Goal: Information Seeking & Learning: Learn about a topic

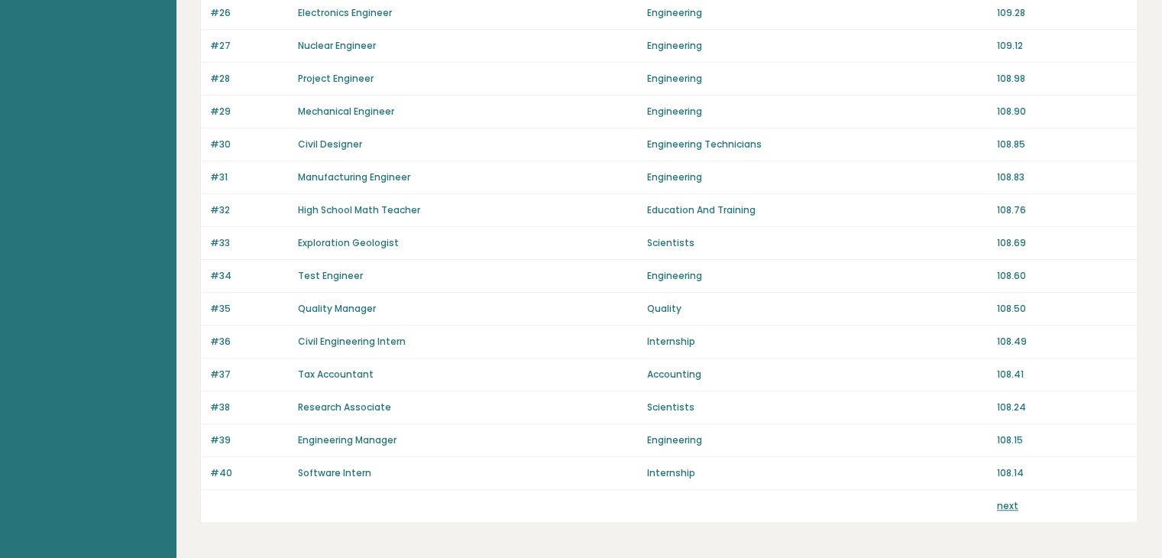
scroll to position [1054, 0]
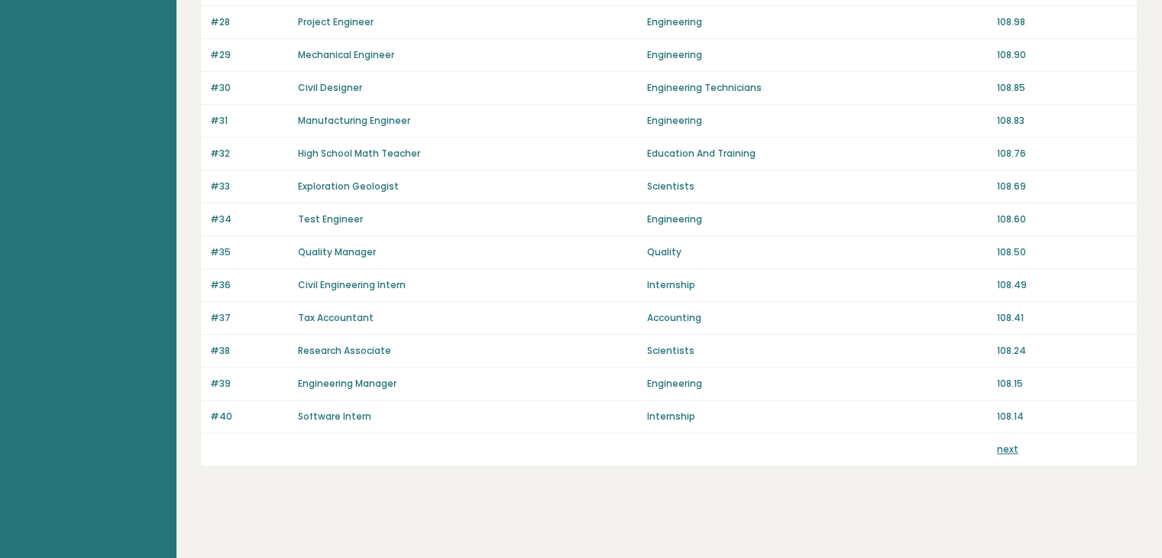
click at [1009, 442] on link "next" at bounding box center [1007, 448] width 21 height 13
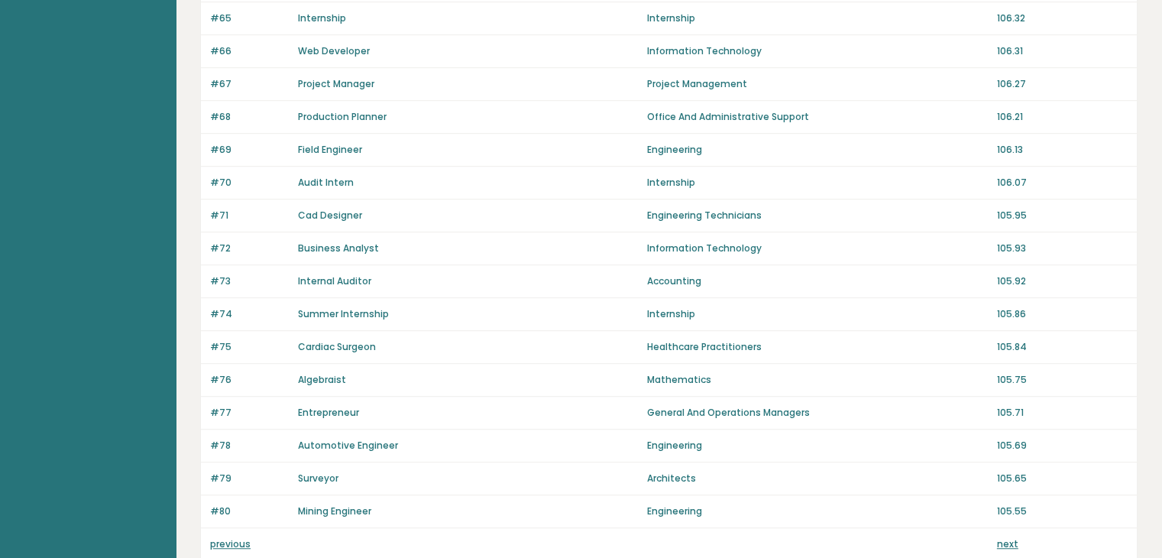
scroll to position [1054, 0]
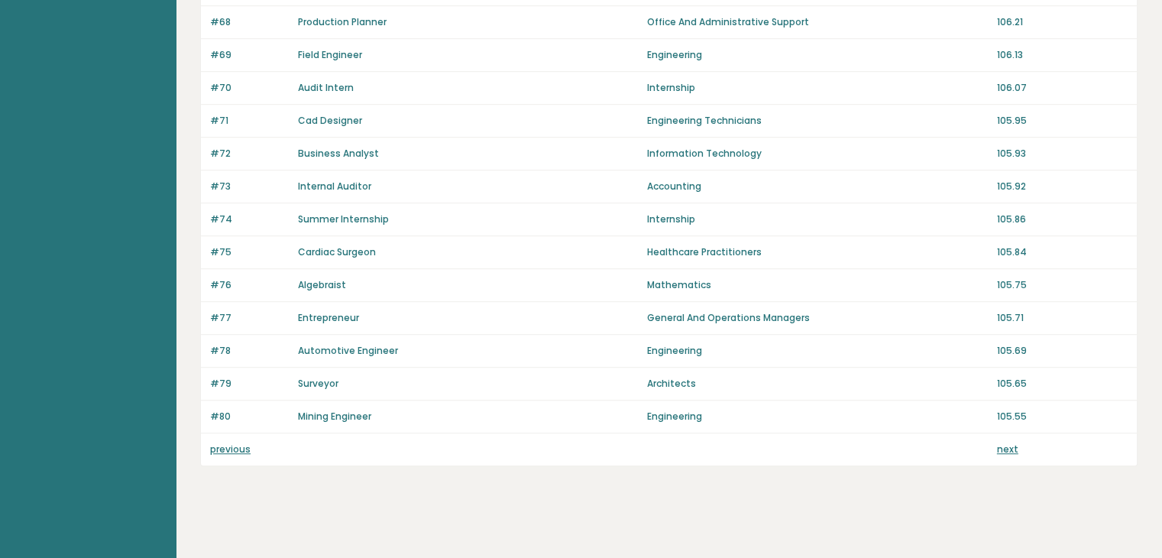
click at [1002, 444] on link "next" at bounding box center [1007, 448] width 21 height 13
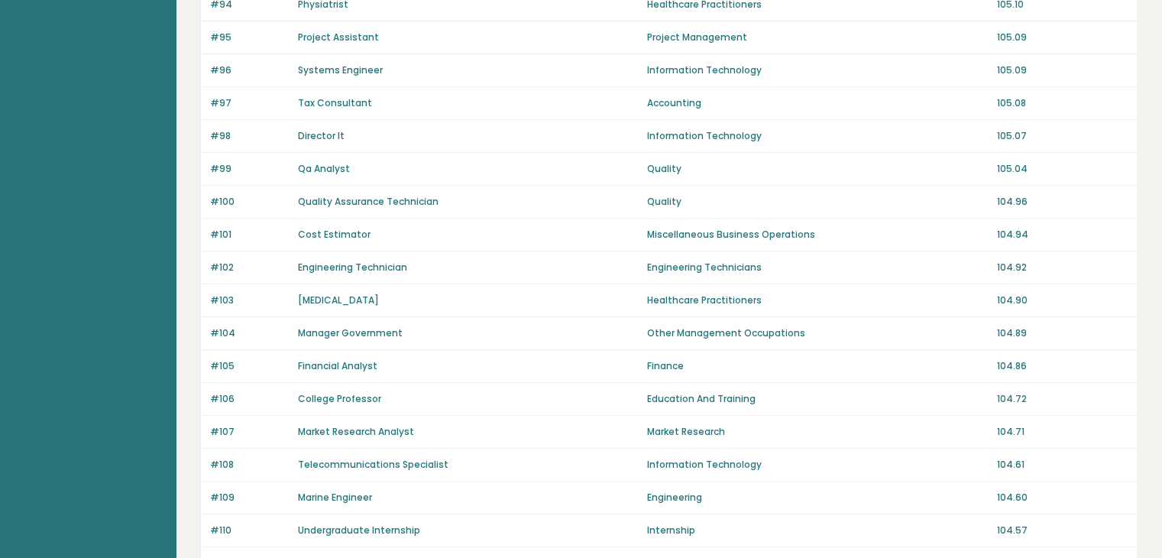
scroll to position [1054, 0]
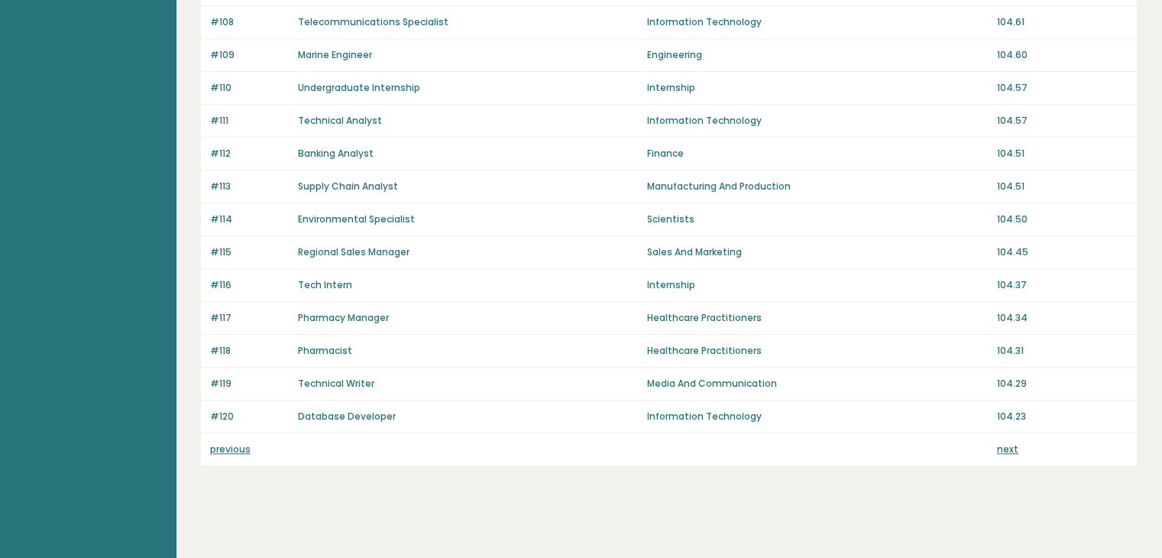
click at [1008, 444] on link "next" at bounding box center [1007, 448] width 21 height 13
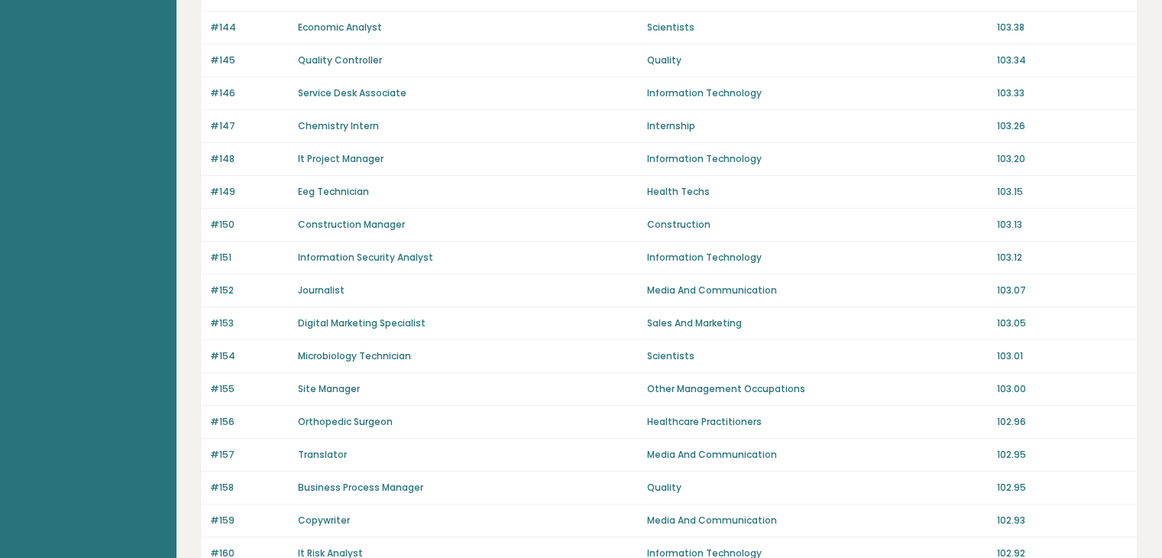
scroll to position [1054, 0]
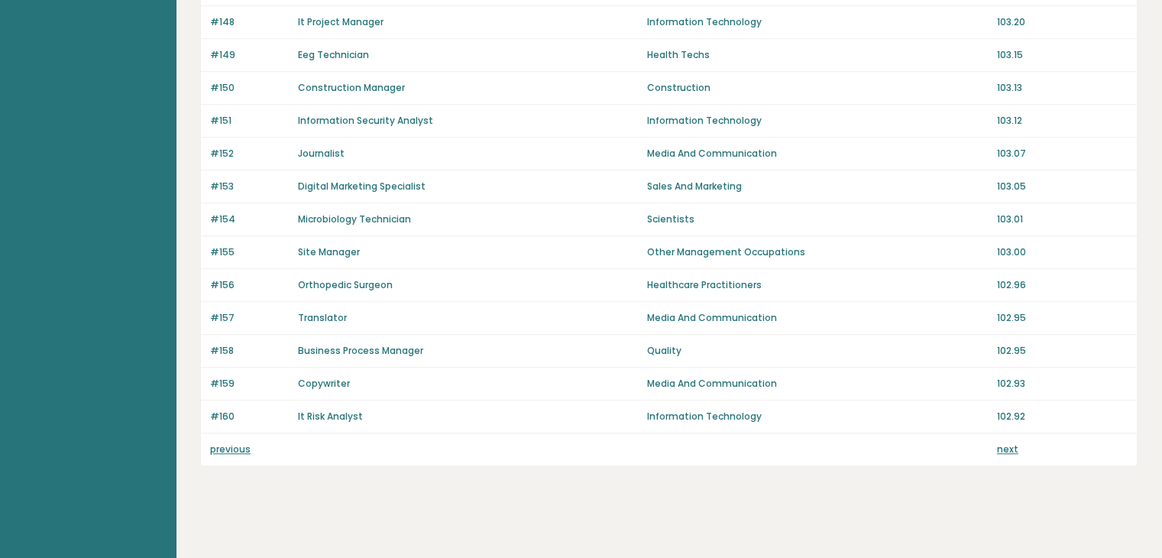
click at [1004, 444] on link "next" at bounding box center [1007, 448] width 21 height 13
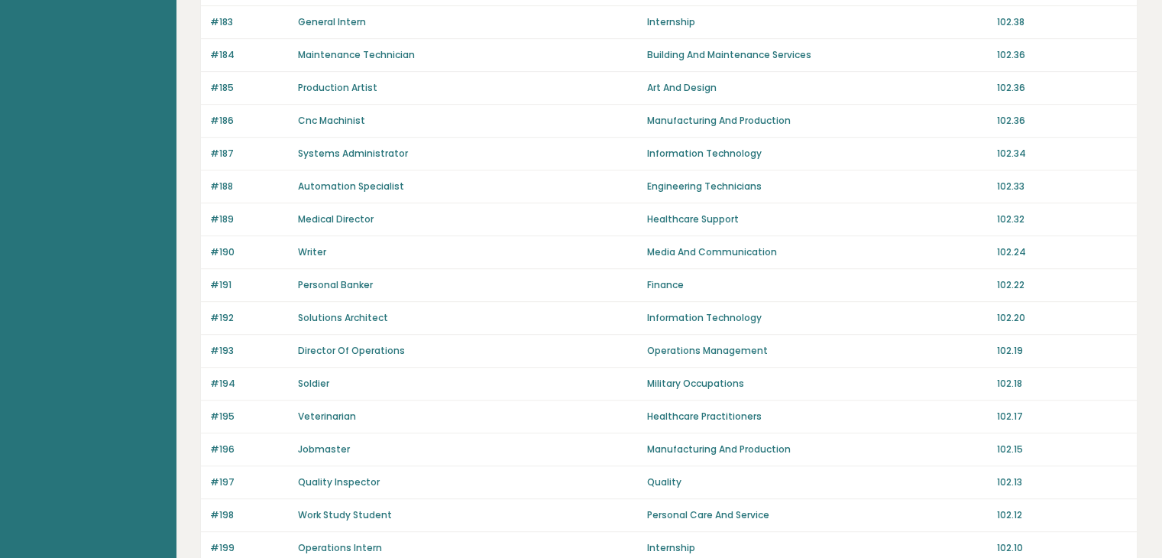
scroll to position [993, 0]
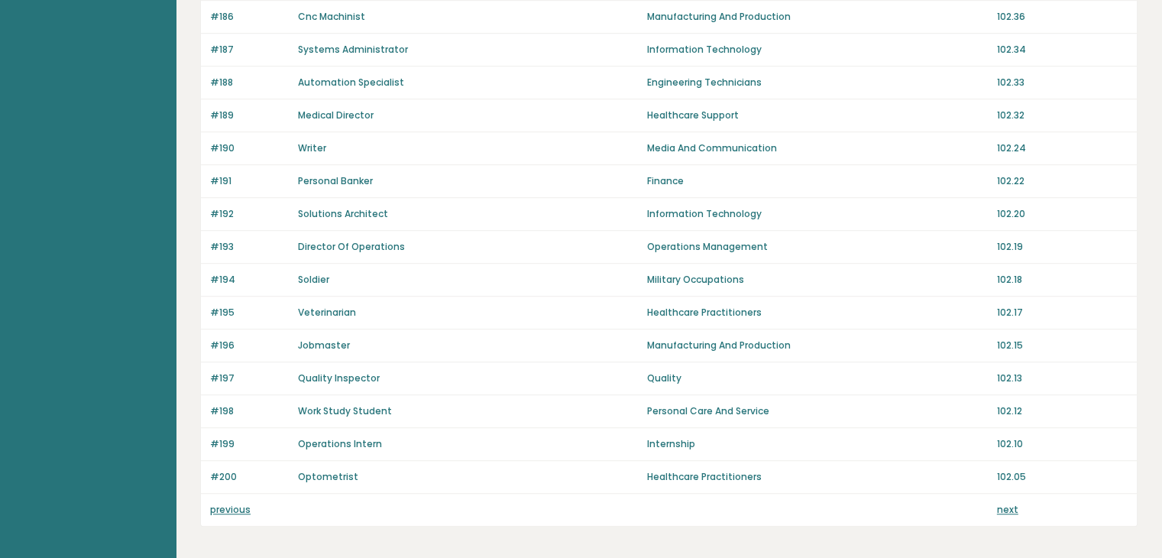
click at [1005, 503] on link "next" at bounding box center [1007, 509] width 21 height 13
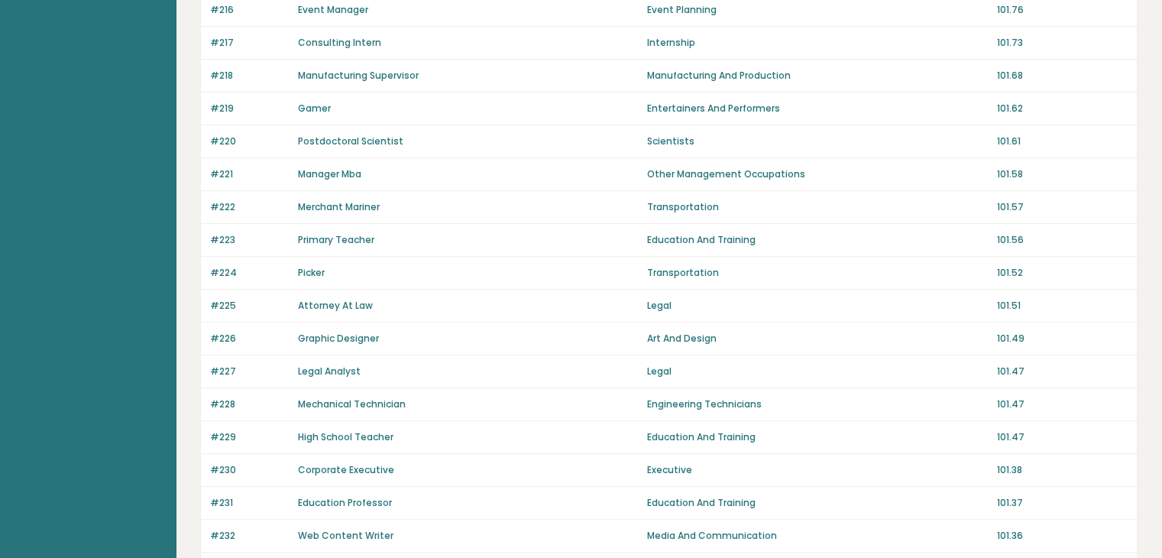
scroll to position [1054, 0]
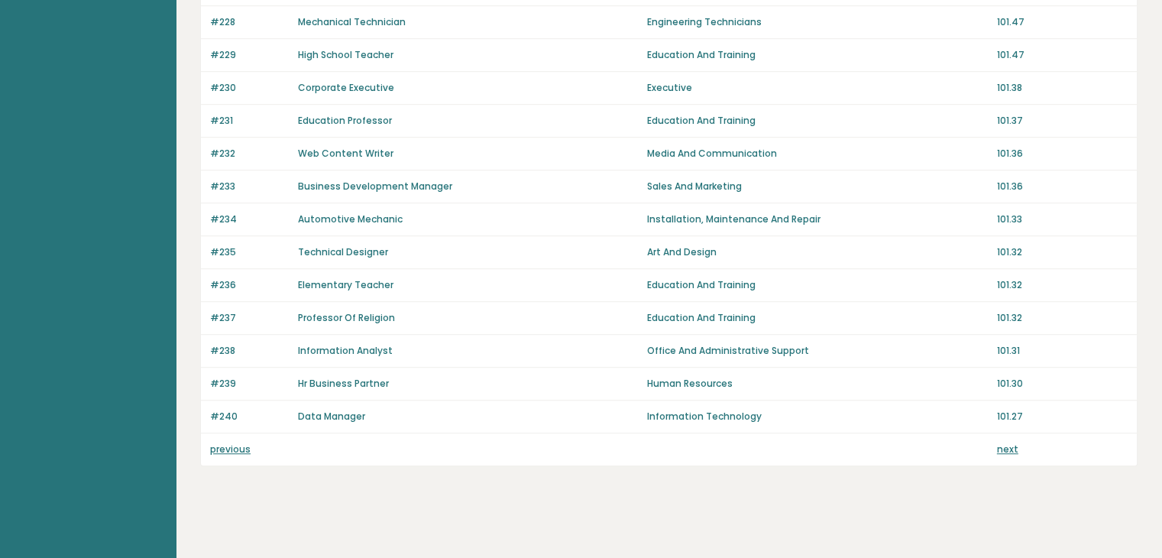
click at [1013, 443] on link "next" at bounding box center [1007, 448] width 21 height 13
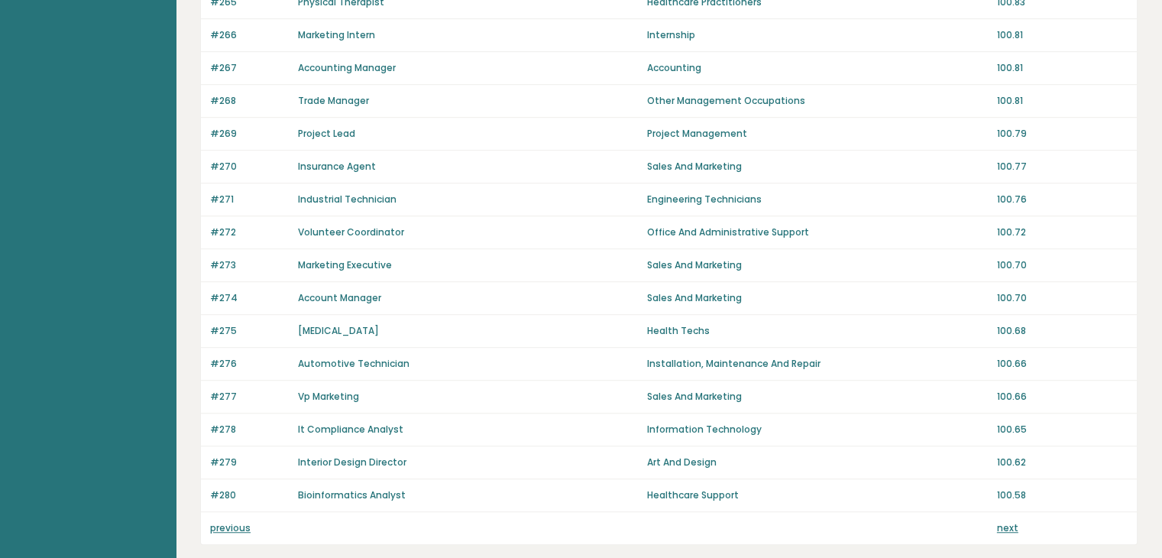
scroll to position [1054, 0]
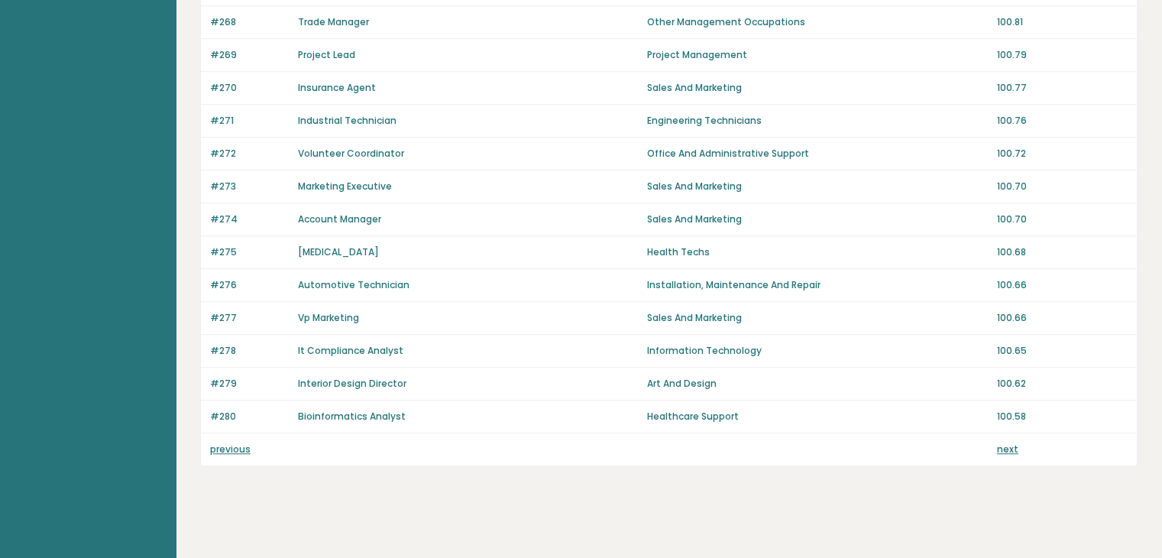
click at [1008, 447] on link "next" at bounding box center [1007, 448] width 21 height 13
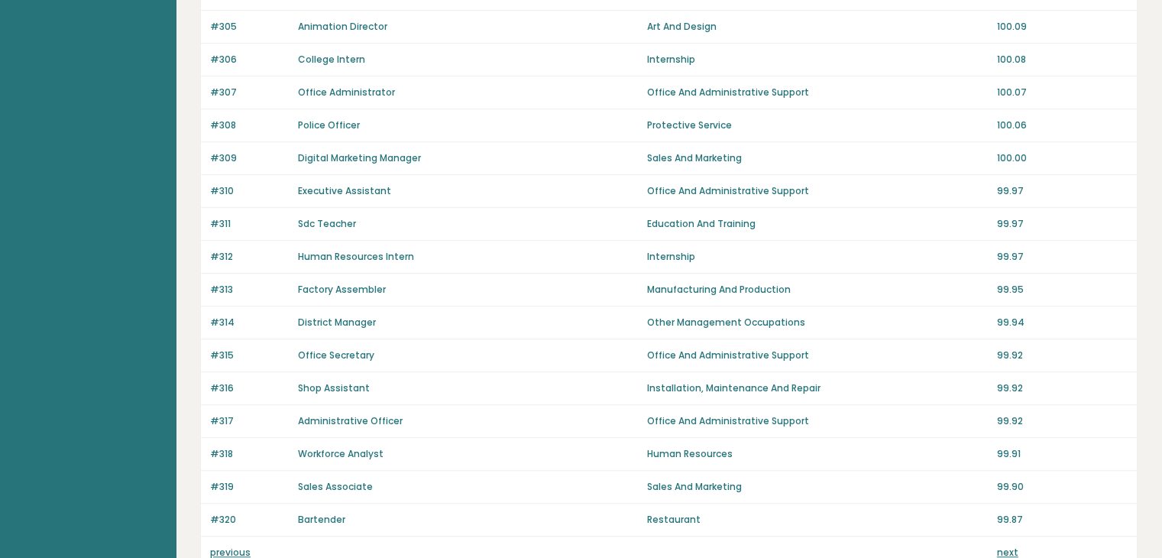
scroll to position [993, 0]
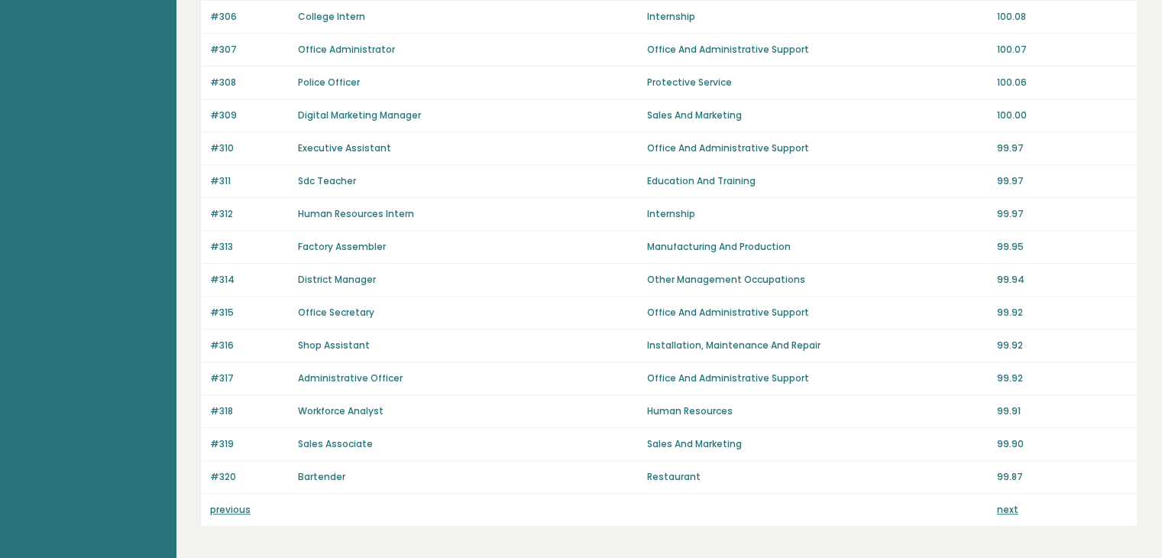
click at [1014, 503] on link "next" at bounding box center [1007, 509] width 21 height 13
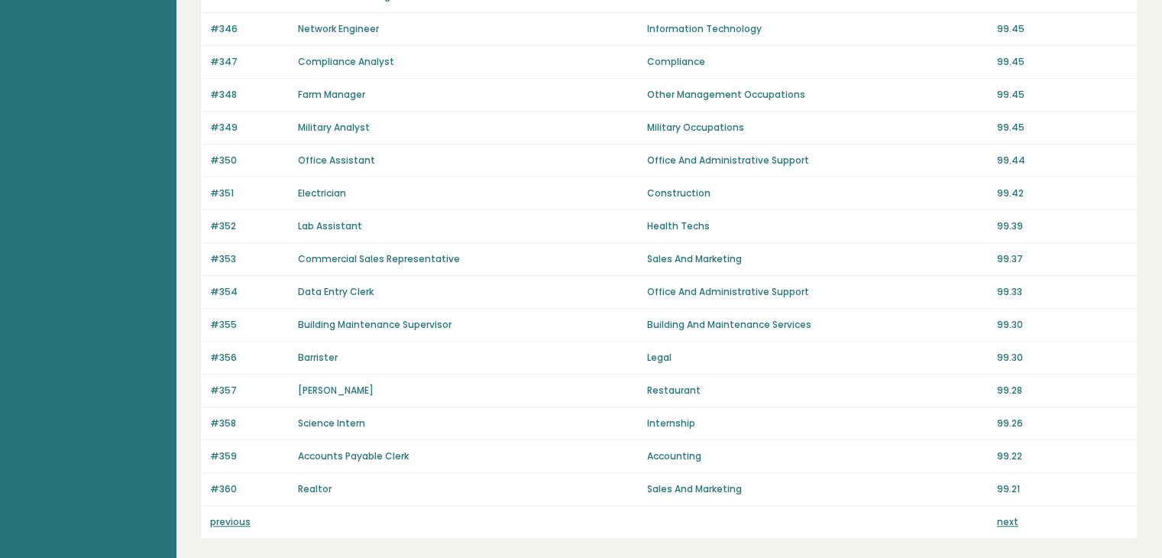
scroll to position [993, 0]
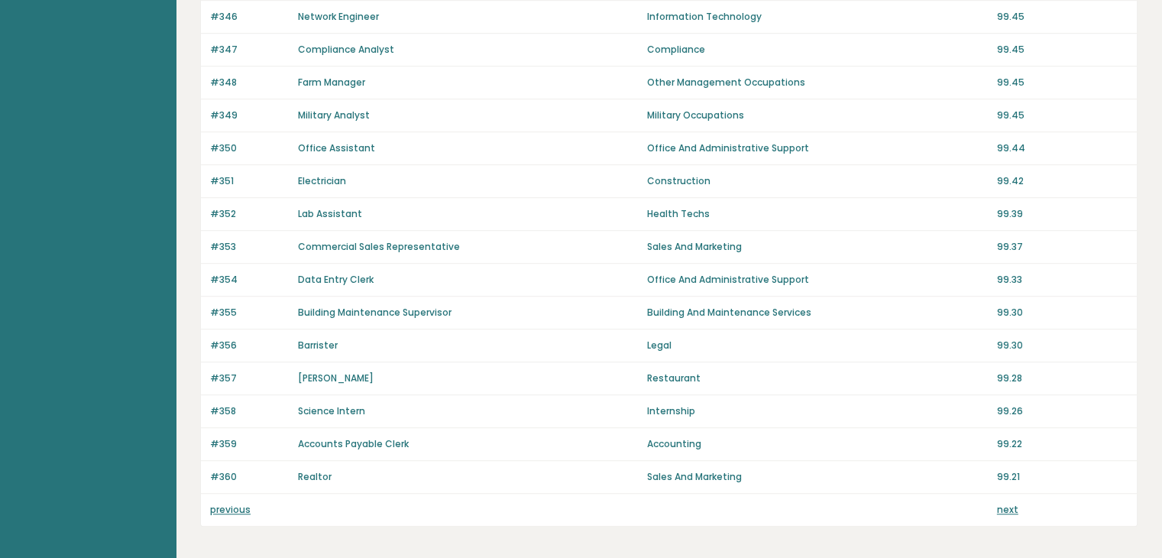
click at [1009, 503] on link "next" at bounding box center [1007, 509] width 21 height 13
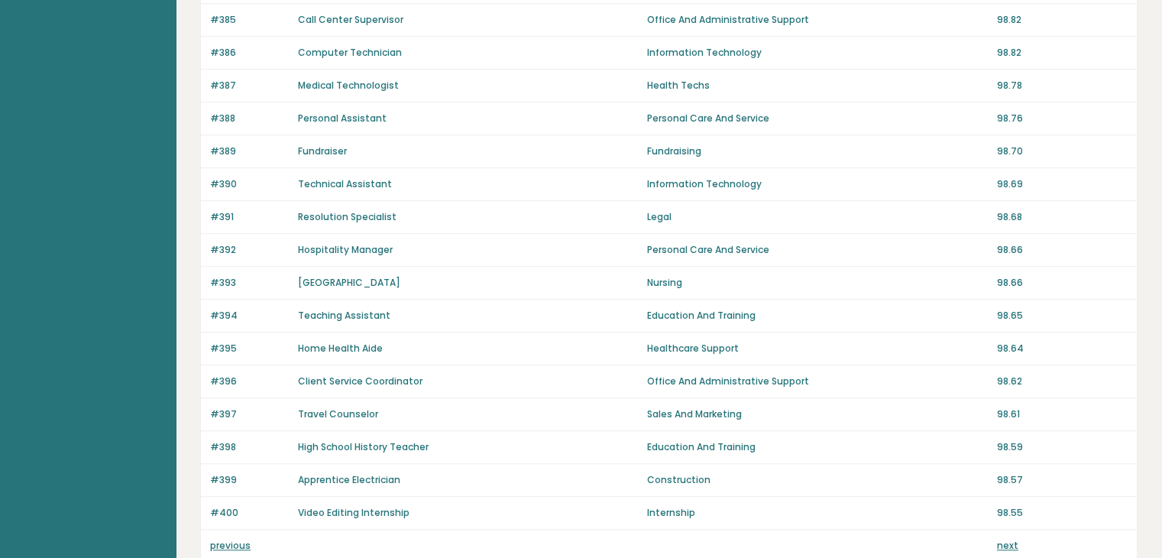
scroll to position [1054, 0]
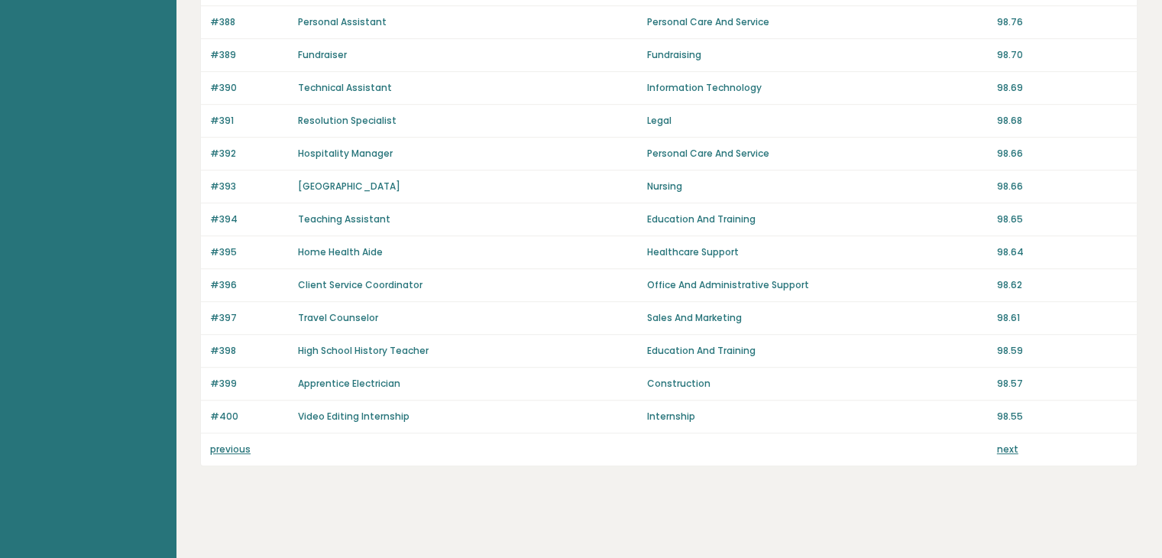
click at [1011, 442] on link "next" at bounding box center [1007, 448] width 21 height 13
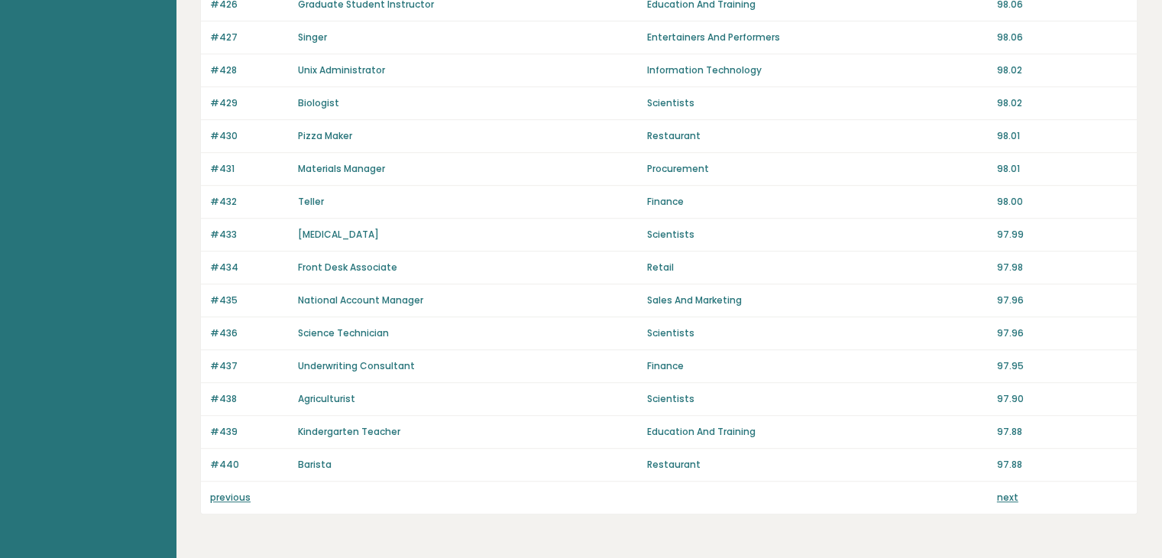
scroll to position [1054, 0]
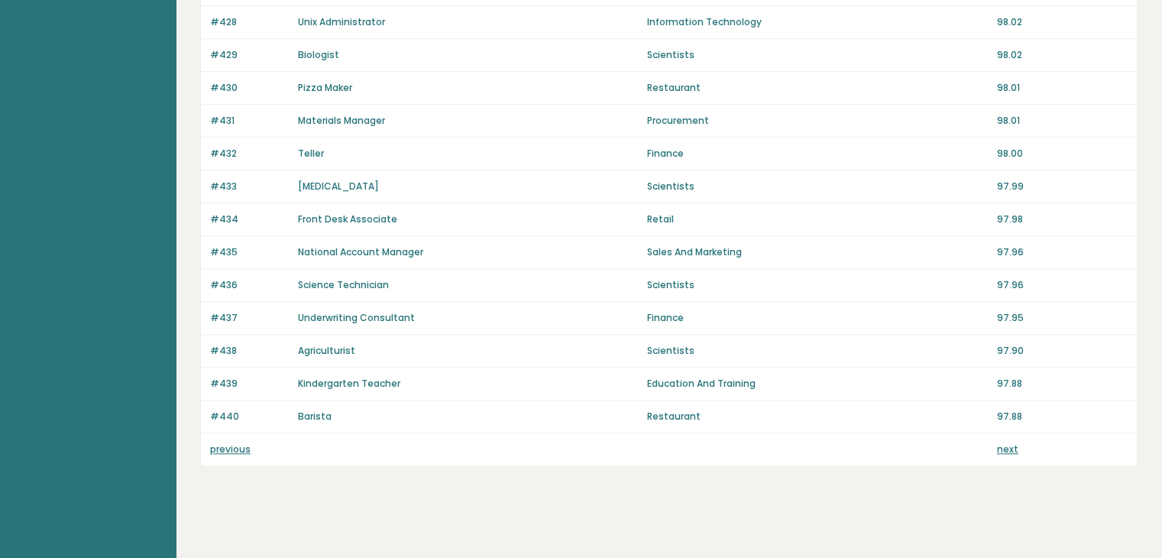
click at [1006, 442] on link "next" at bounding box center [1007, 448] width 21 height 13
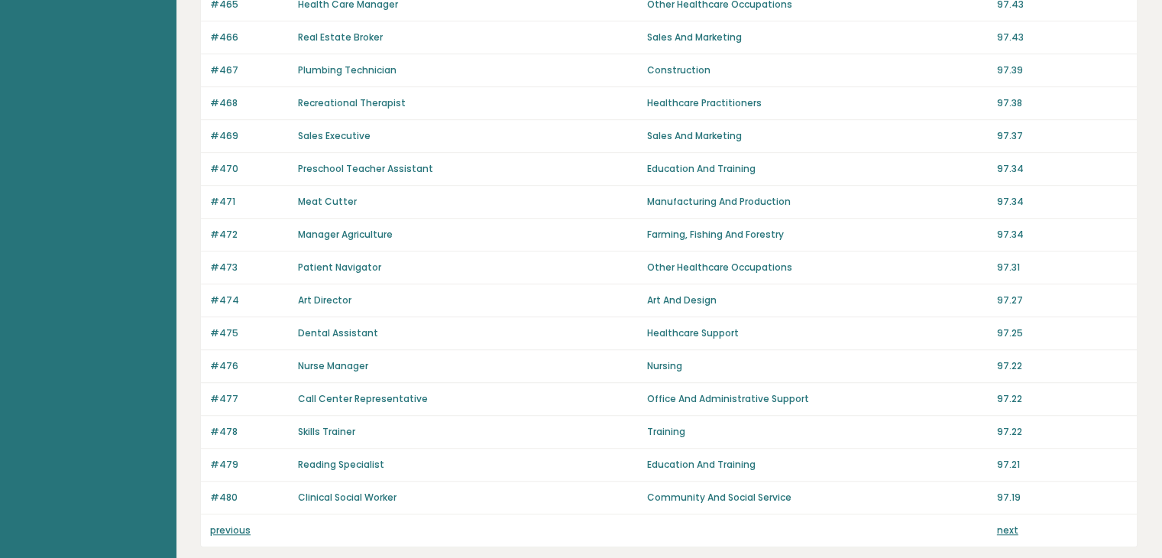
scroll to position [1054, 0]
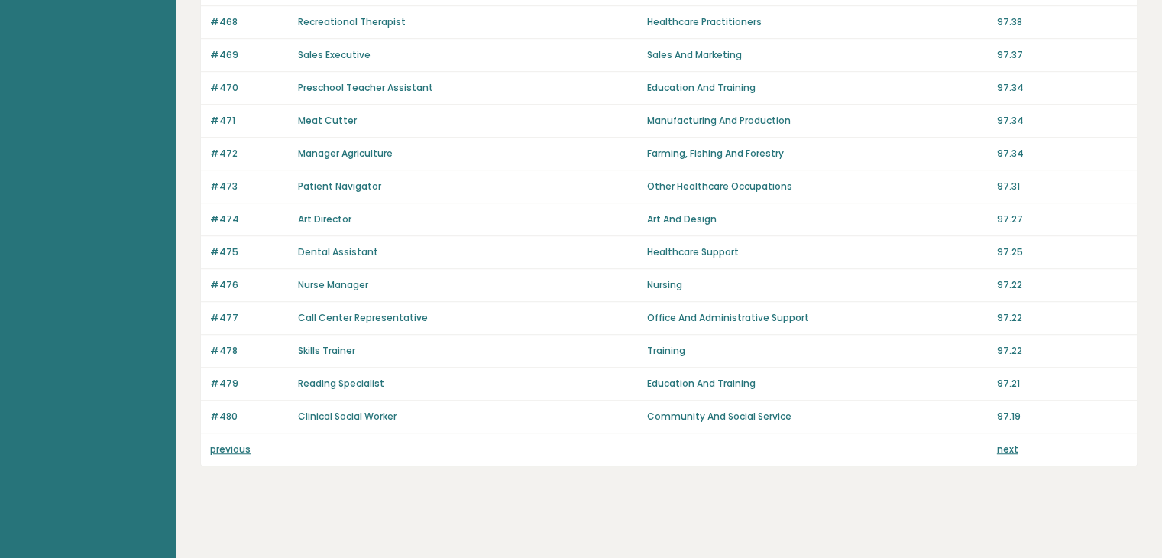
click at [999, 442] on link "next" at bounding box center [1007, 448] width 21 height 13
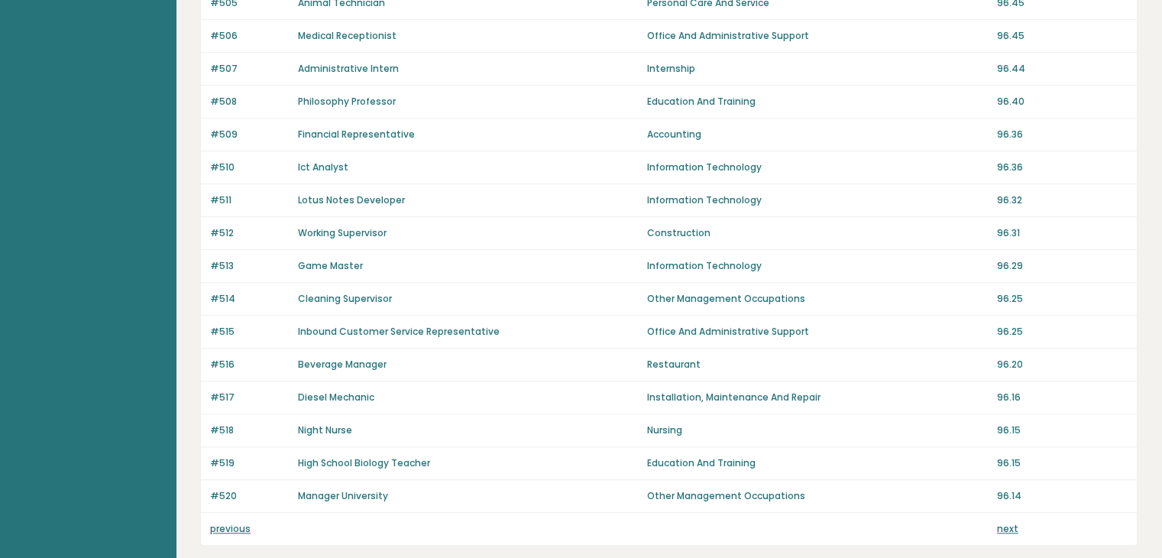
scroll to position [1054, 0]
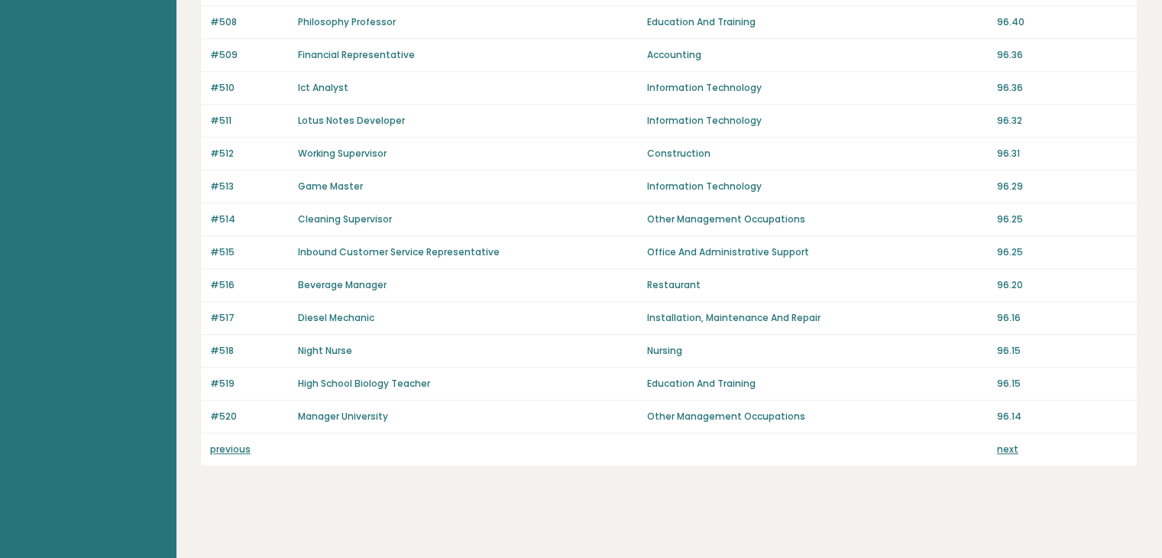
click at [1006, 442] on link "next" at bounding box center [1007, 448] width 21 height 13
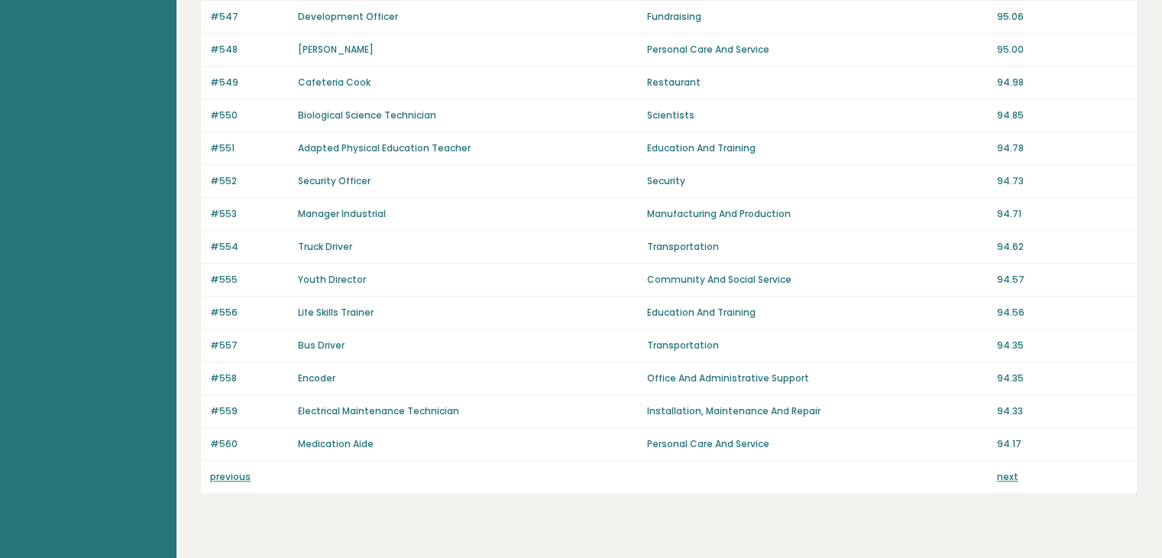
scroll to position [1054, 0]
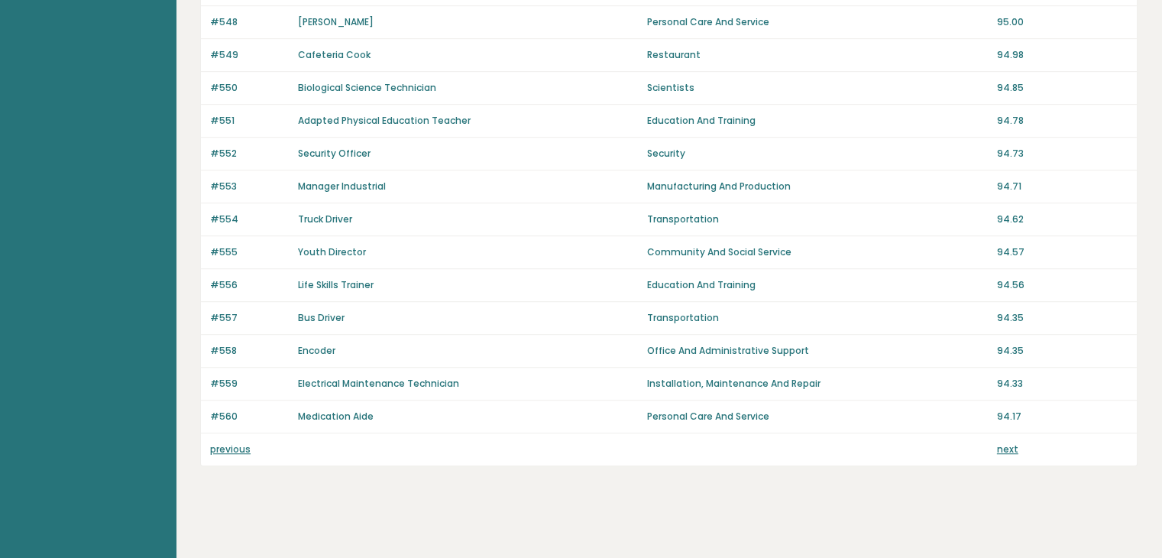
click at [1008, 442] on link "next" at bounding box center [1007, 448] width 21 height 13
